Goal: Task Accomplishment & Management: Use online tool/utility

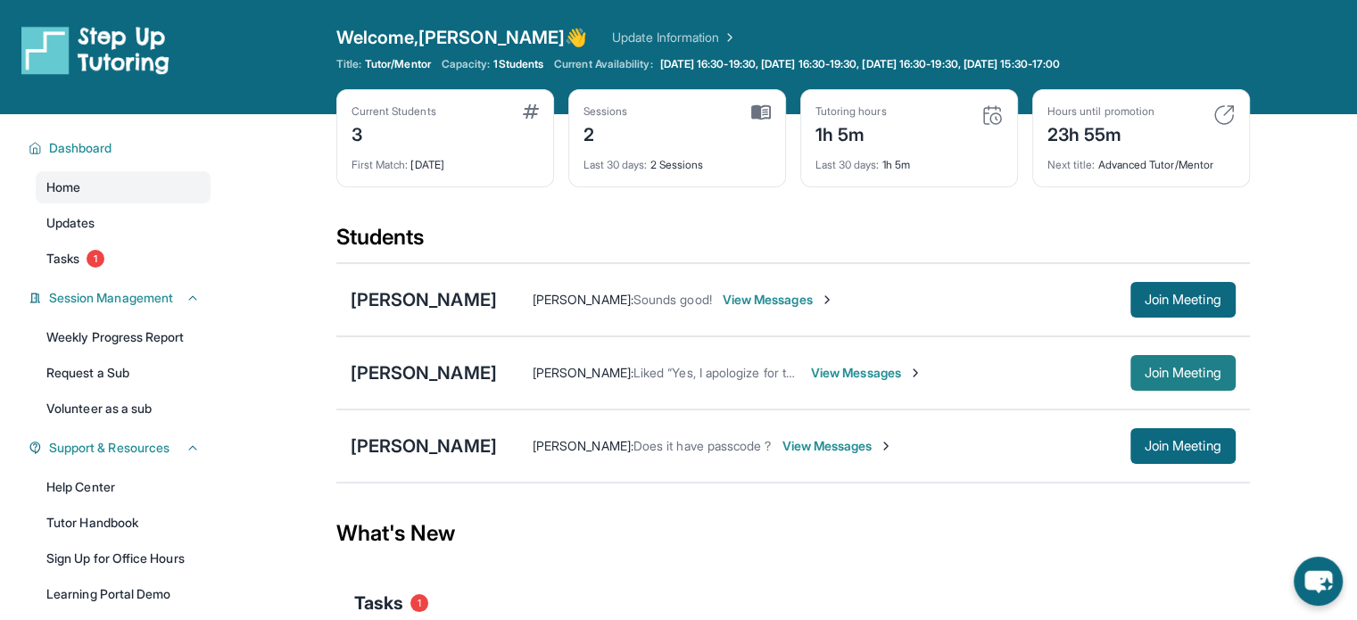
click at [1178, 378] on span "Join Meeting" at bounding box center [1183, 373] width 77 height 11
click at [1164, 370] on span "Join Meeting" at bounding box center [1183, 373] width 77 height 11
click at [811, 378] on span "View Messages" at bounding box center [867, 373] width 112 height 18
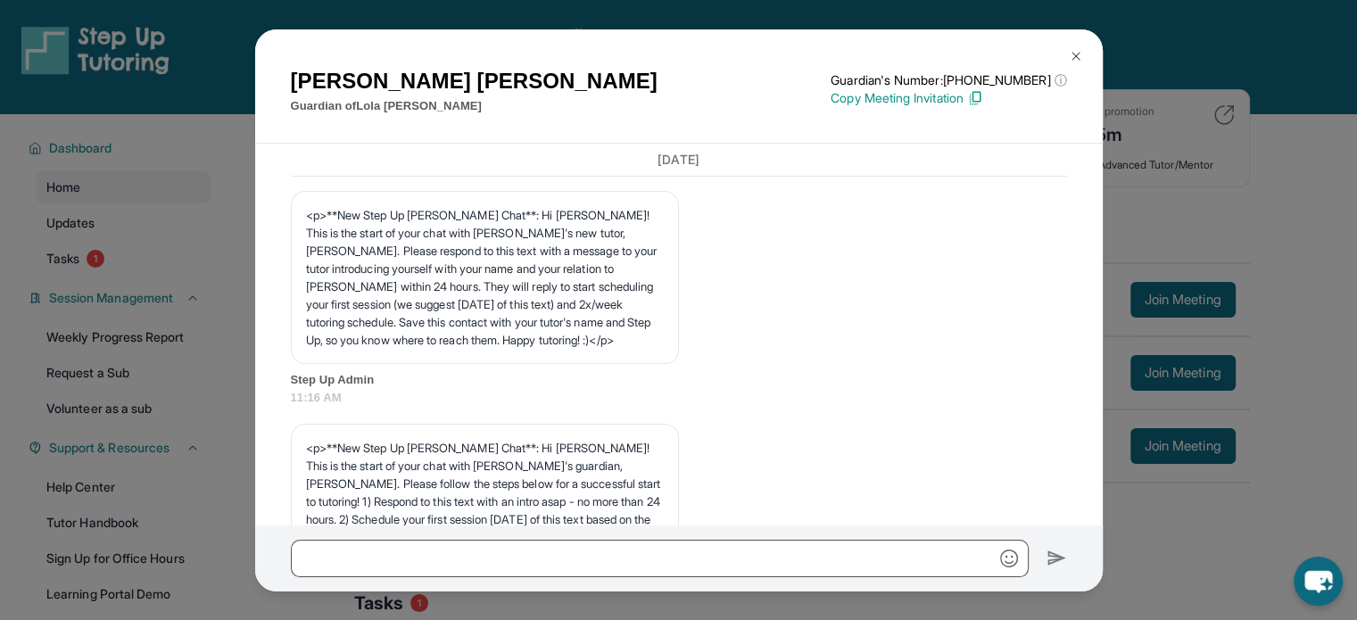
scroll to position [7695, 0]
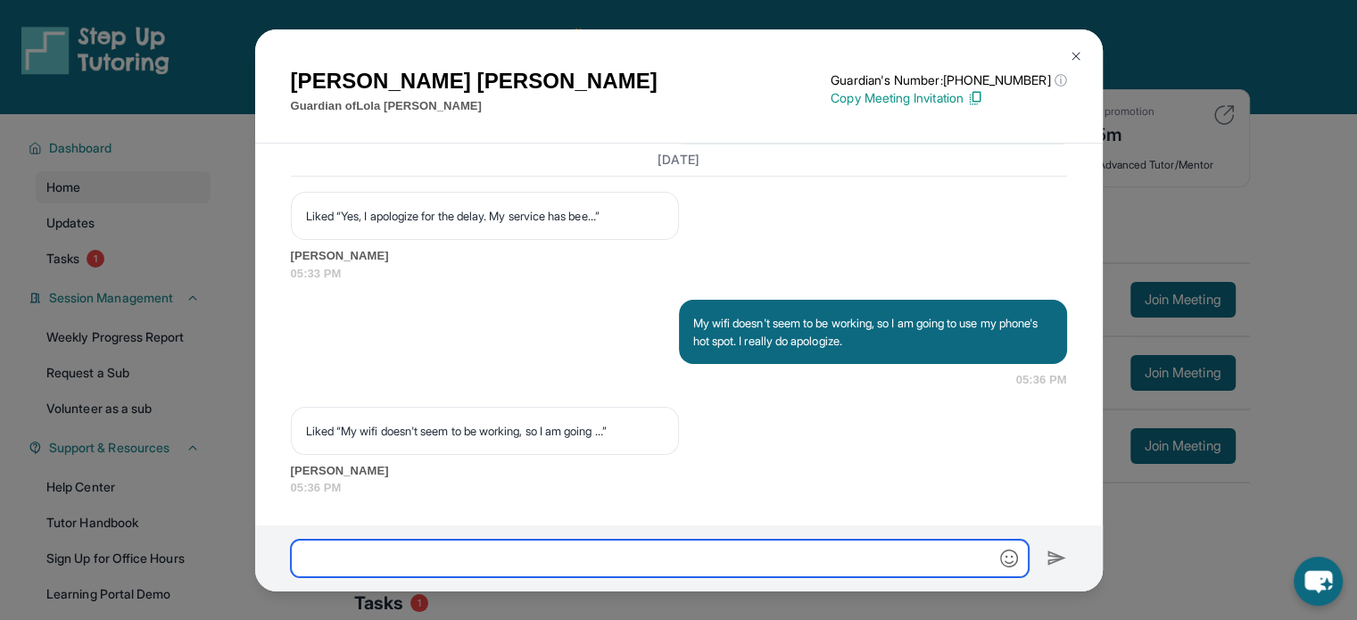
click at [578, 562] on input "text" at bounding box center [660, 558] width 738 height 37
type input "*****"
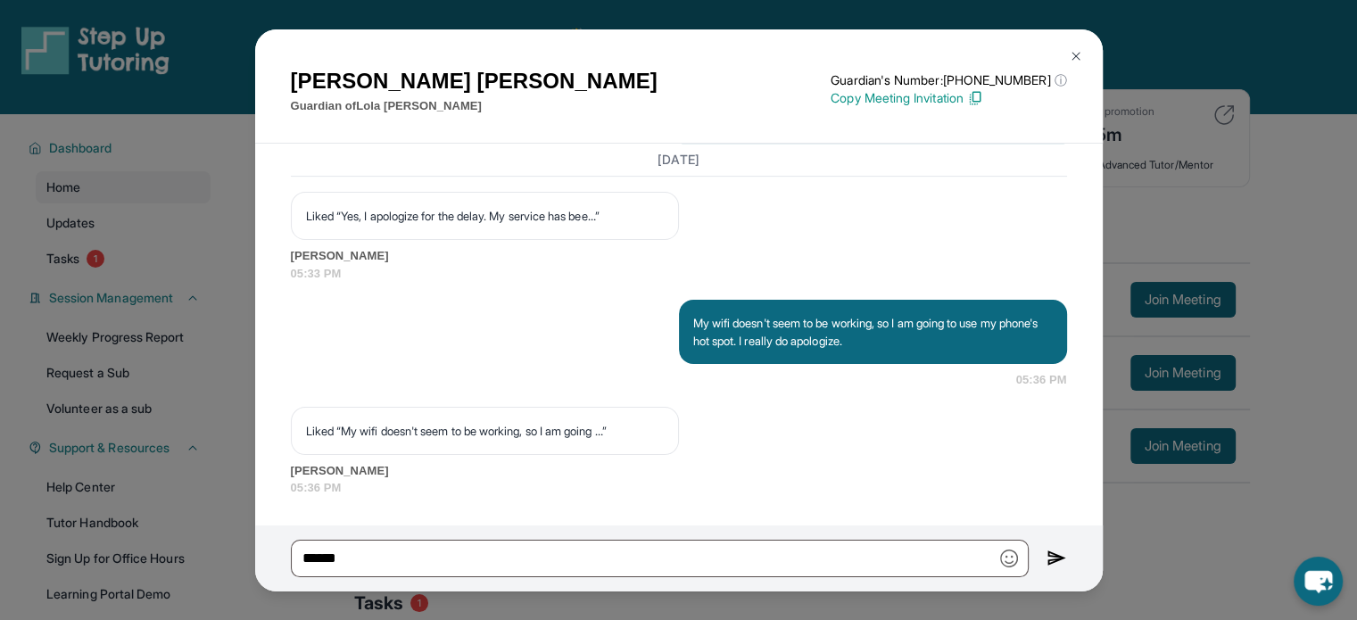
click at [1078, 49] on img at bounding box center [1076, 56] width 14 height 14
